Goal: Task Accomplishment & Management: Manage account settings

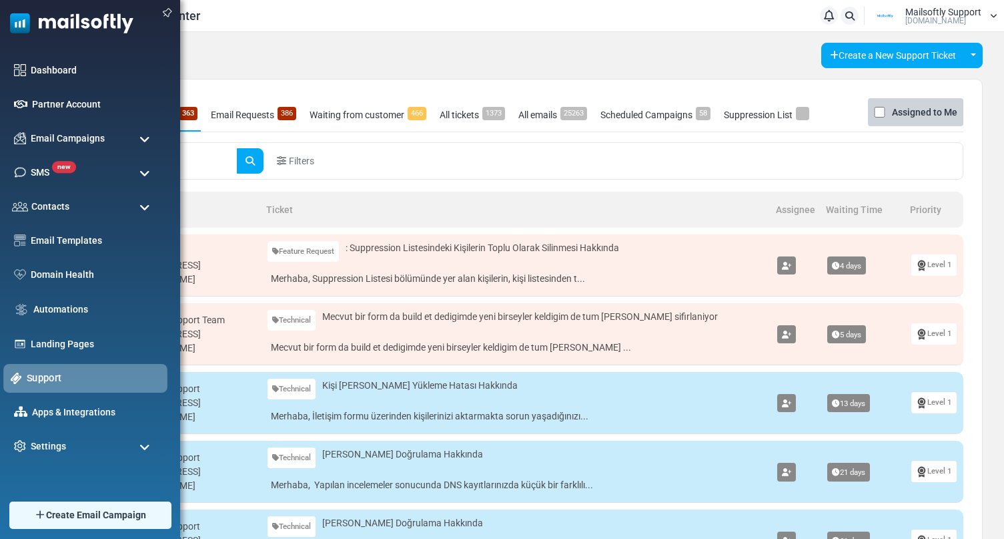
click at [51, 374] on link "Support" at bounding box center [93, 377] width 133 height 15
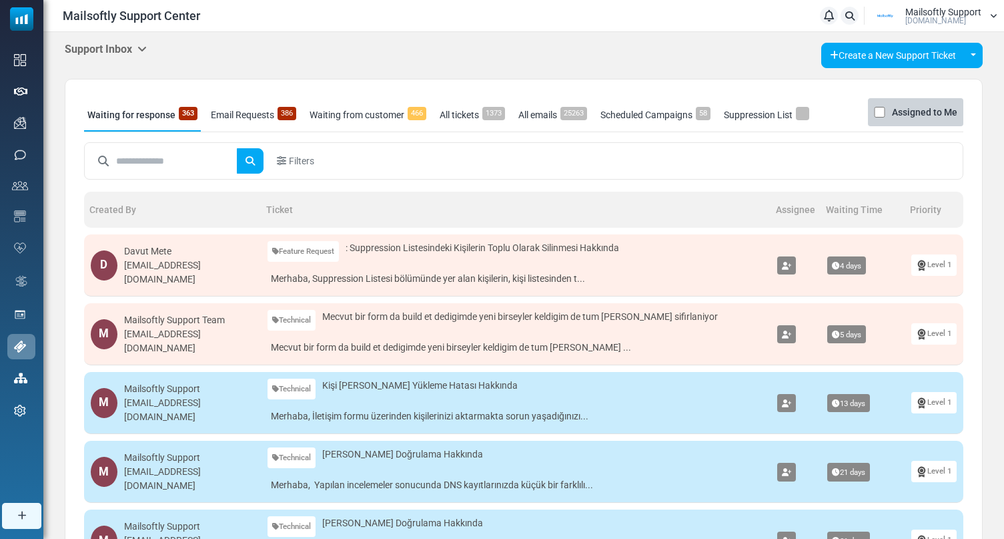
click at [144, 44] on icon at bounding box center [141, 48] width 9 height 11
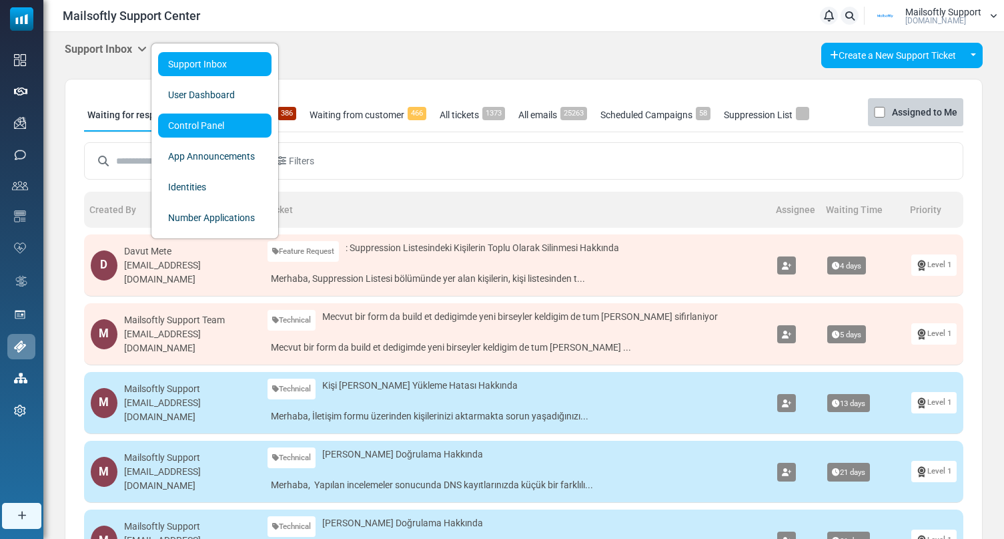
click at [209, 125] on link "Control Panel" at bounding box center [214, 125] width 113 height 24
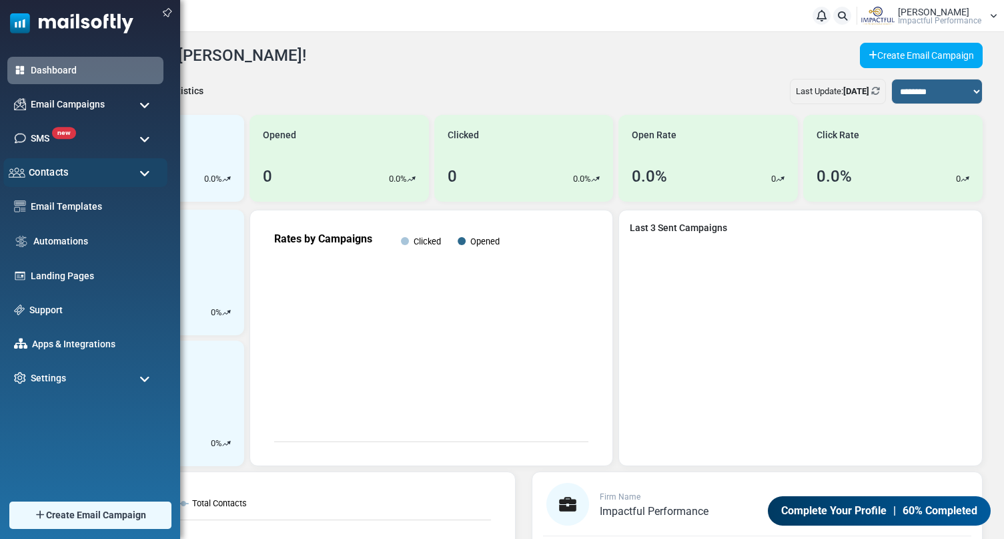
click at [111, 179] on div "Contacts" at bounding box center [85, 172] width 164 height 29
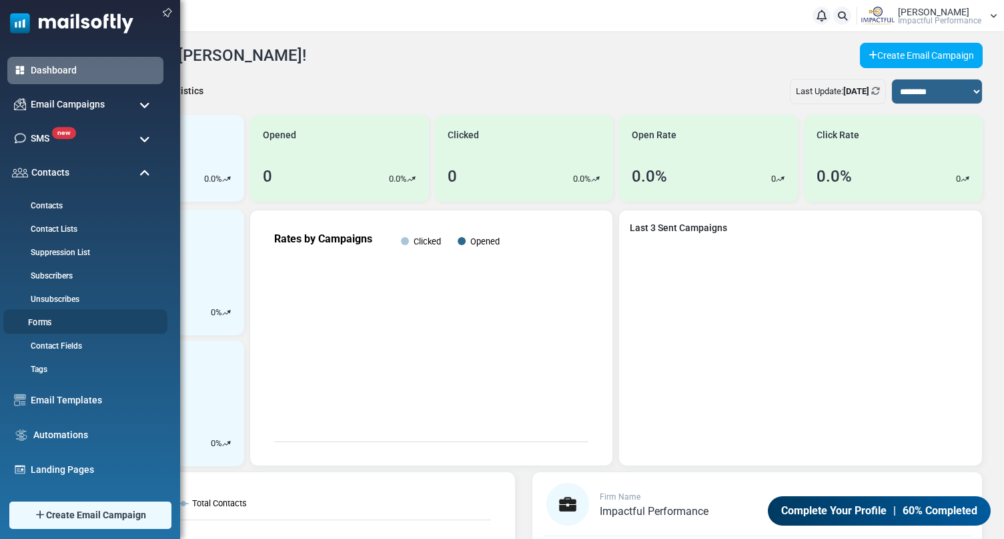
click at [30, 318] on link "Forms" at bounding box center [83, 322] width 160 height 13
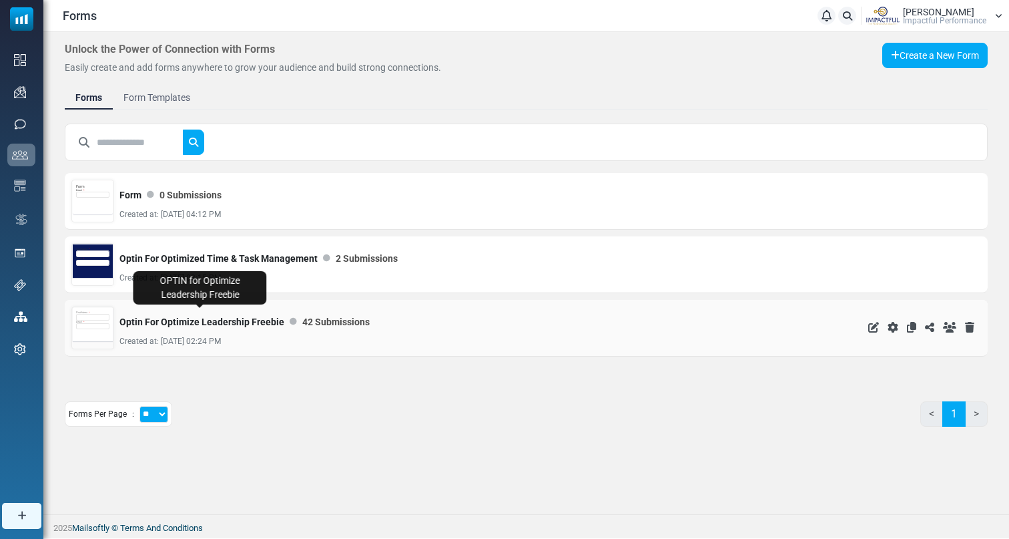
click at [192, 319] on link "Optin For Optimize Leadership Freebie" at bounding box center [201, 321] width 165 height 27
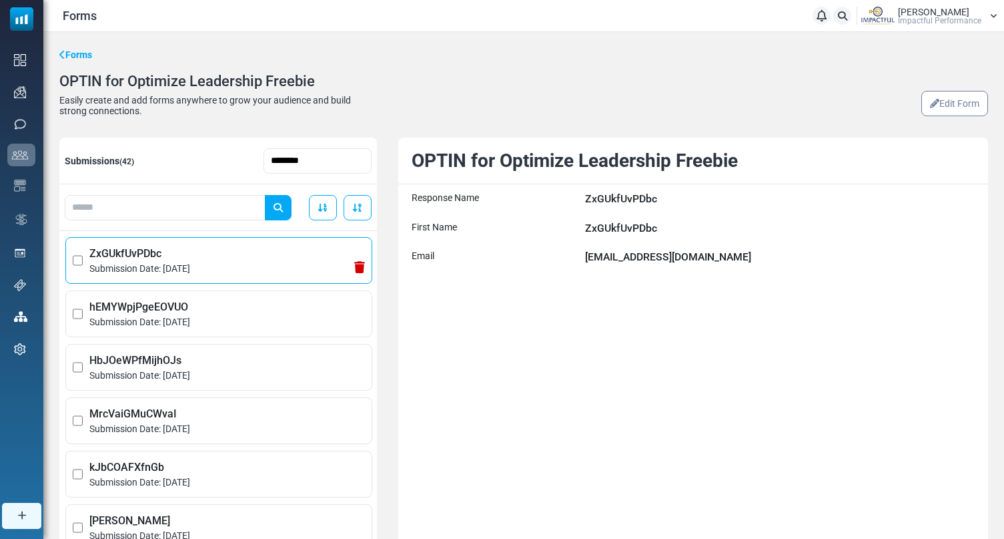
click at [237, 275] on span "Submission Date: October 12, 2025" at bounding box center [227, 269] width 276 height 14
click at [238, 302] on span "hEMYWpjPgeEOVUO" at bounding box center [227, 307] width 276 height 16
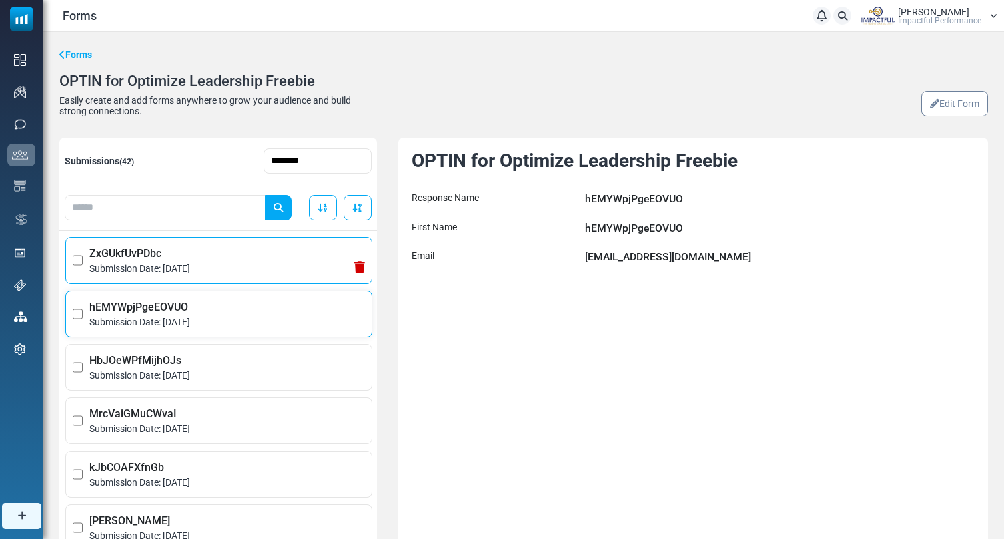
click at [238, 267] on span "Submission Date: October 12, 2025" at bounding box center [227, 269] width 276 height 14
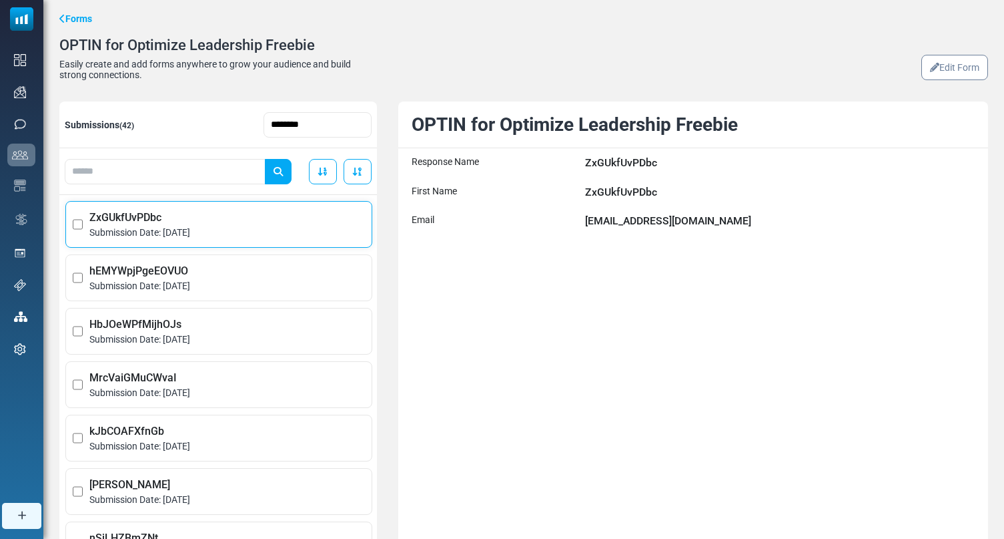
scroll to position [38, 0]
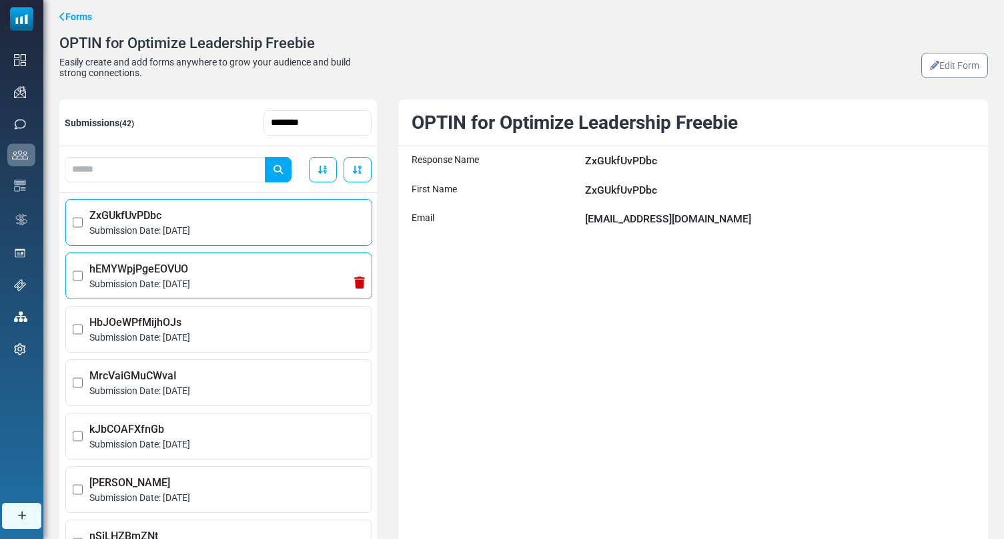
click at [258, 294] on li "hEMYWpjPgeEOVUO Submission Date: October 11, 2025" at bounding box center [218, 275] width 307 height 47
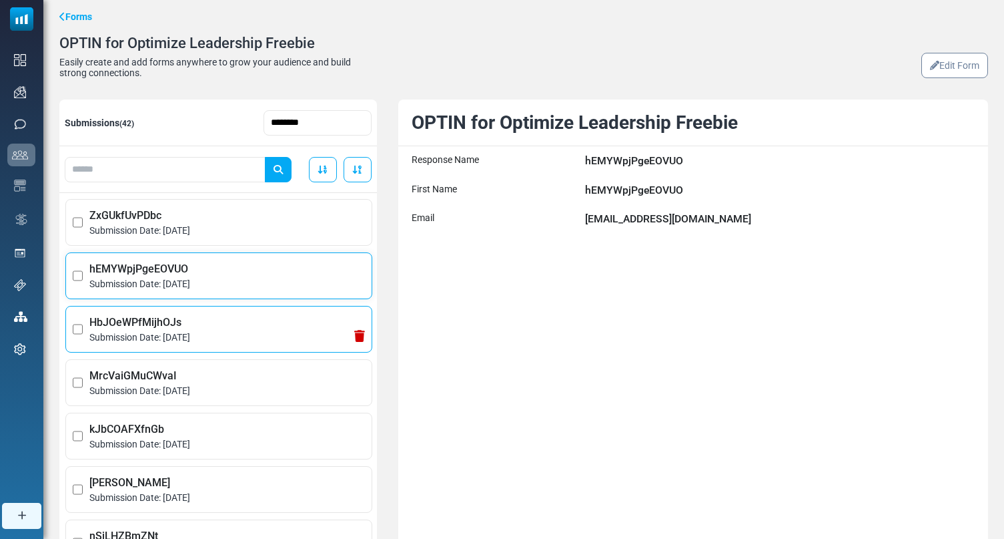
click at [259, 336] on span "Submission Date: October 10, 2025" at bounding box center [227, 337] width 276 height 14
click at [264, 271] on span "hEMYWpjPgeEOVUO" at bounding box center [227, 269] width 276 height 16
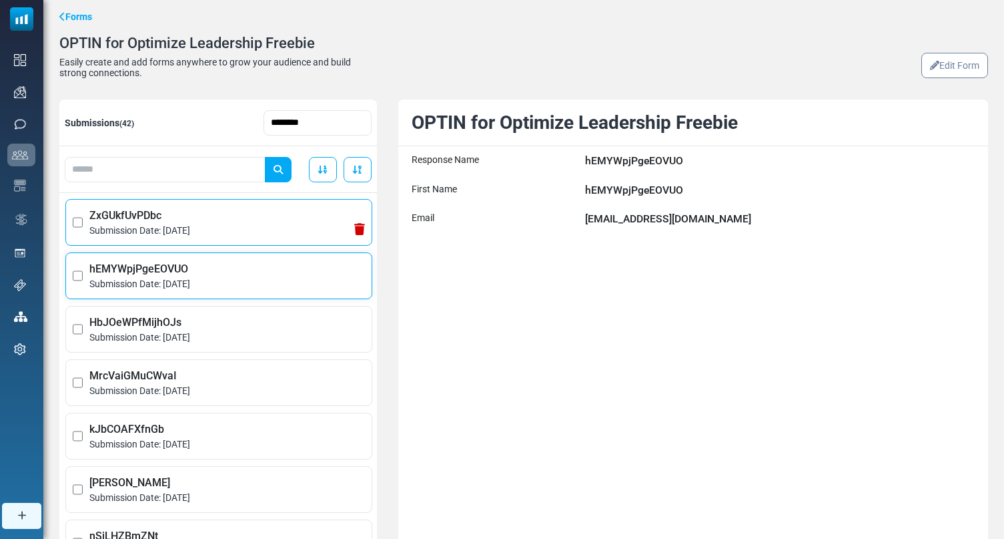
click at [268, 238] on li "ZxGUkfUvPDbc Submission Date: October 12, 2025" at bounding box center [218, 222] width 307 height 47
click at [266, 278] on span "Submission Date: October 11, 2025" at bounding box center [227, 284] width 276 height 14
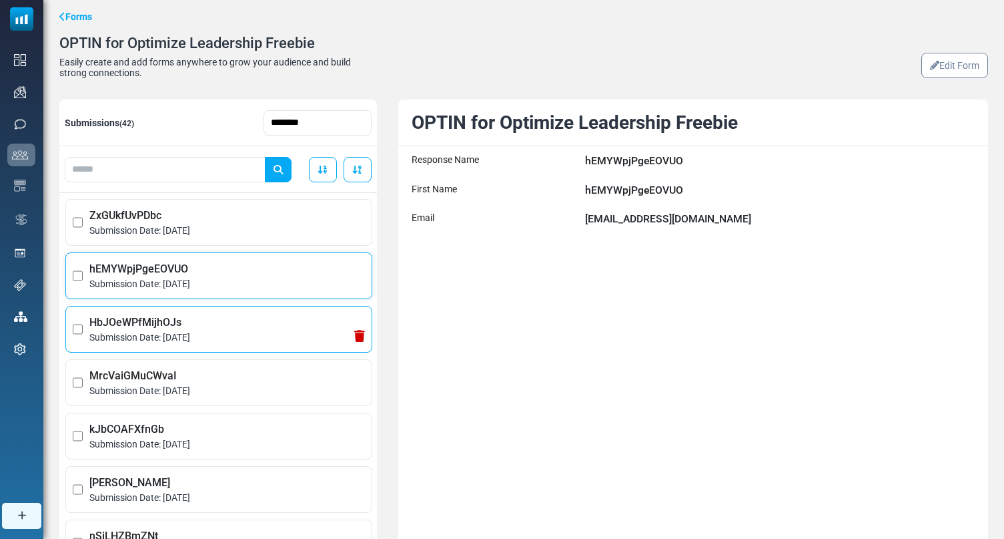
click at [257, 329] on span "HbJOeWPfMijhOJs" at bounding box center [227, 322] width 276 height 16
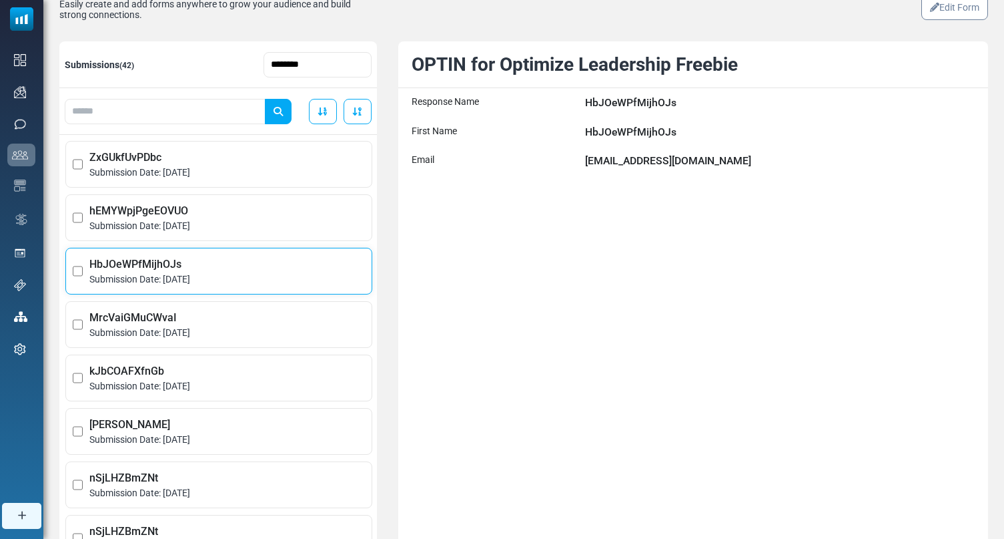
scroll to position [103, 0]
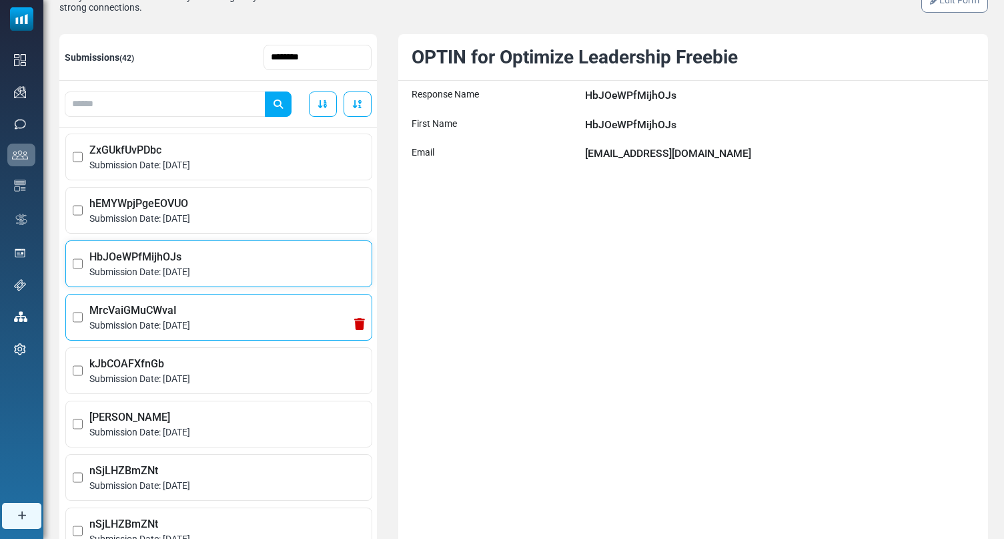
click at [264, 326] on span "Submission Date: October 10, 2025" at bounding box center [227, 325] width 276 height 14
click at [266, 260] on span "HbJOeWPfMijhOJs" at bounding box center [227, 257] width 276 height 16
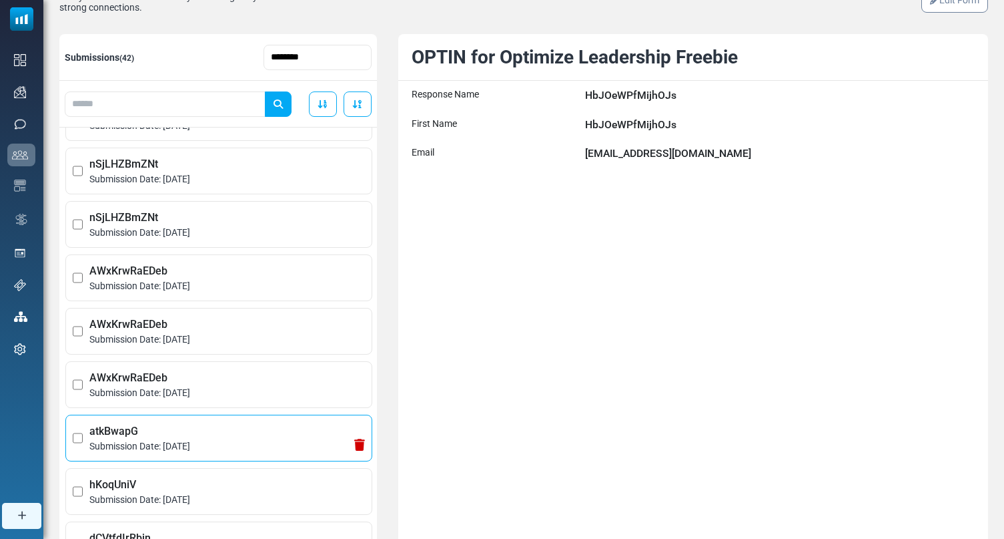
scroll to position [0, 0]
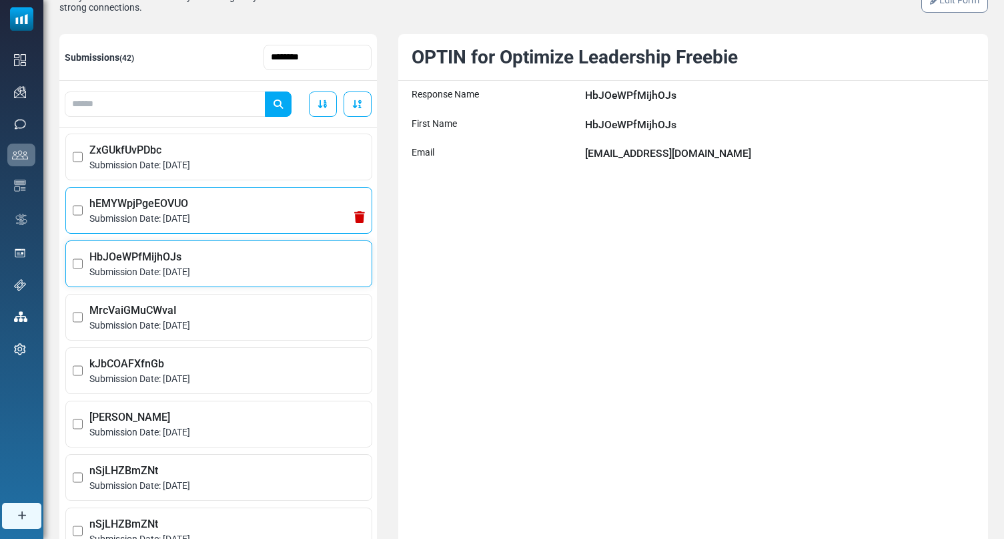
click at [230, 216] on span "Submission Date: October 11, 2025" at bounding box center [227, 219] width 276 height 14
click at [212, 268] on span "Submission Date: October 10, 2025" at bounding box center [227, 272] width 276 height 14
click at [235, 232] on li "hEMYWpjPgeEOVUO Submission Date: October 11, 2025" at bounding box center [218, 210] width 307 height 47
click at [259, 191] on li "hEMYWpjPgeEOVUO Submission Date: October 11, 2025" at bounding box center [218, 210] width 307 height 47
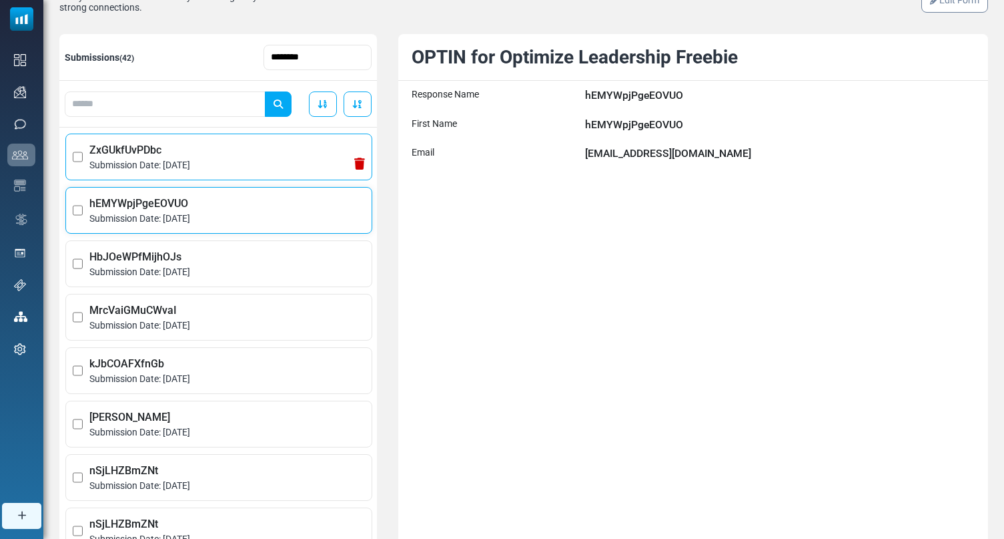
click at [258, 159] on span "Submission Date: October 12, 2025" at bounding box center [227, 165] width 276 height 14
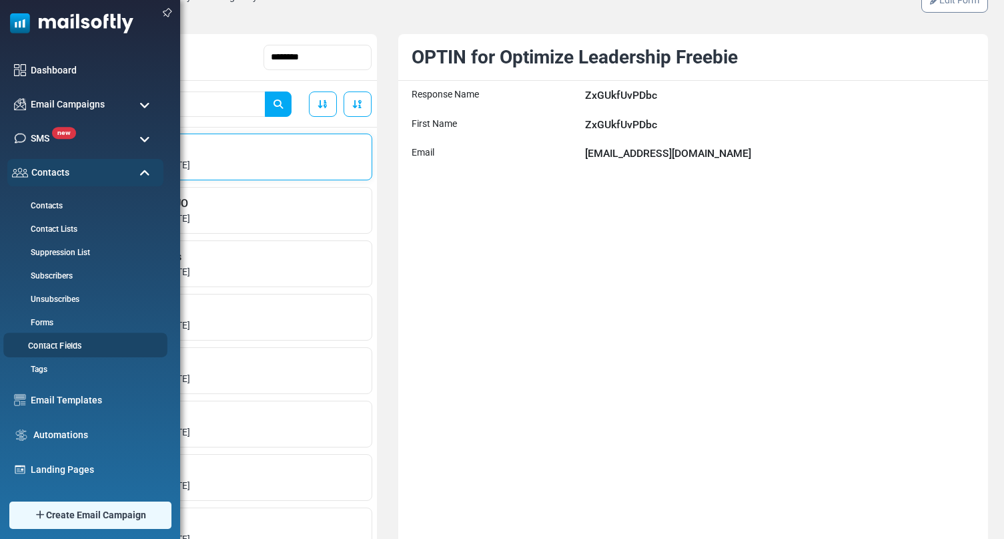
scroll to position [35, 0]
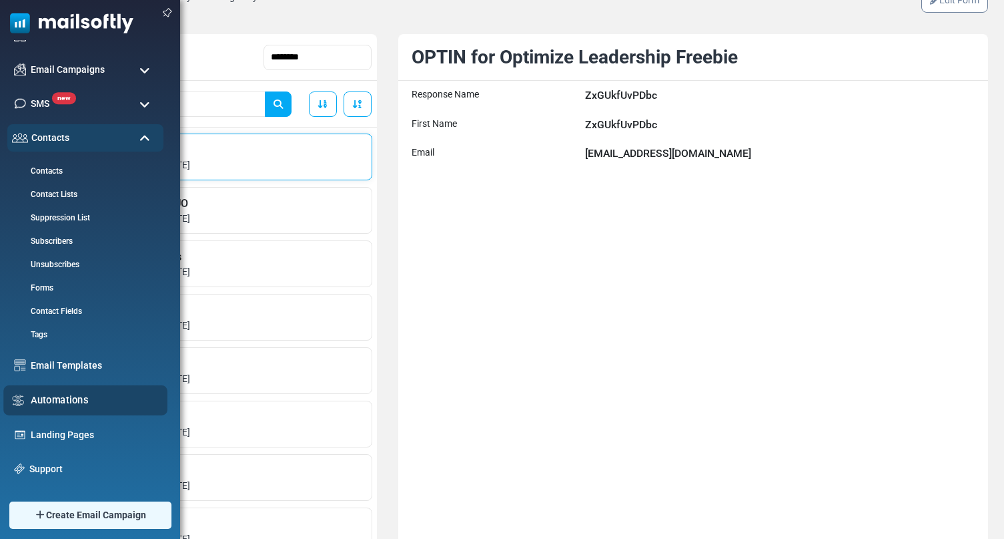
click at [51, 402] on link "Automations" at bounding box center [95, 399] width 129 height 15
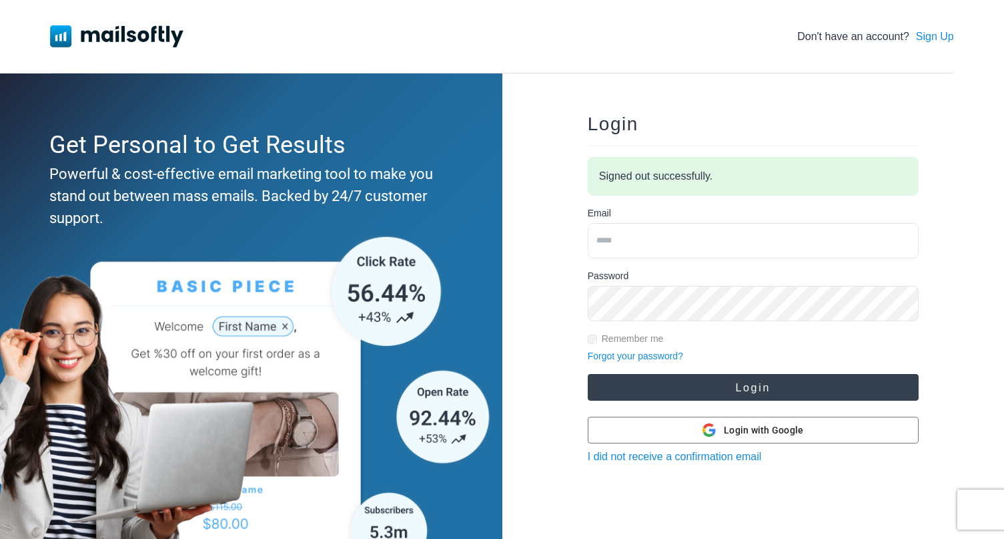
type input "**********"
click at [746, 396] on button "Login" at bounding box center [753, 387] width 331 height 27
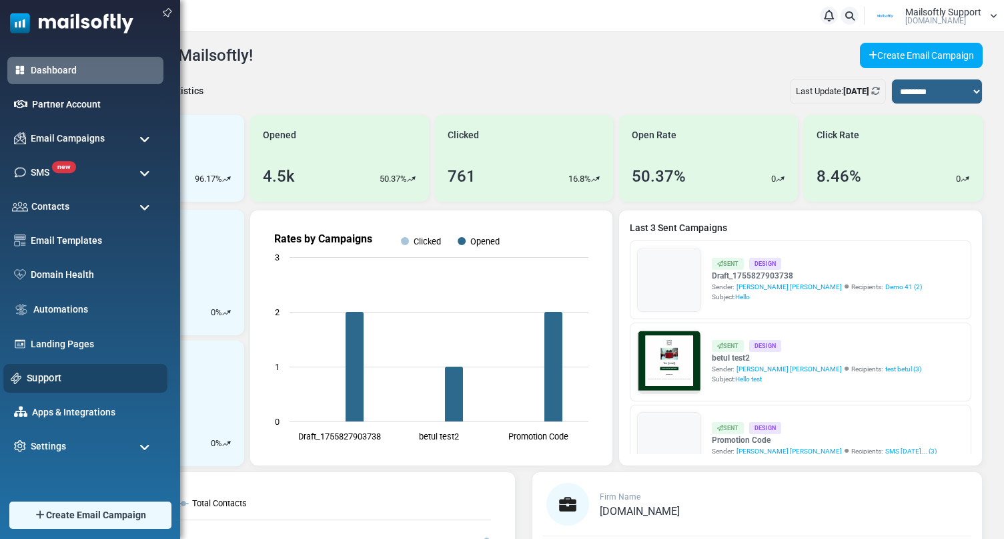
click at [54, 379] on link "Support" at bounding box center [93, 377] width 133 height 15
